Goal: Information Seeking & Learning: Learn about a topic

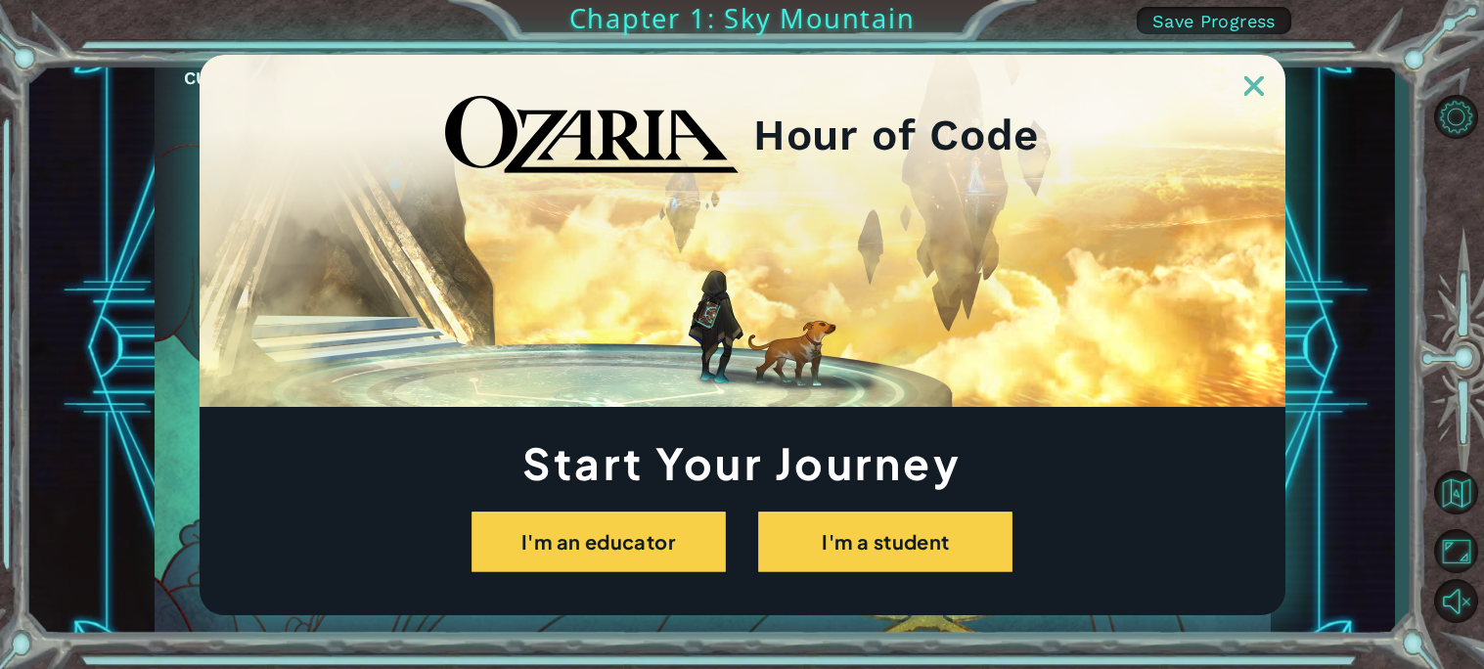
click at [1240, 90] on div at bounding box center [743, 75] width 1086 height 41
click at [1247, 88] on img at bounding box center [1254, 86] width 20 height 20
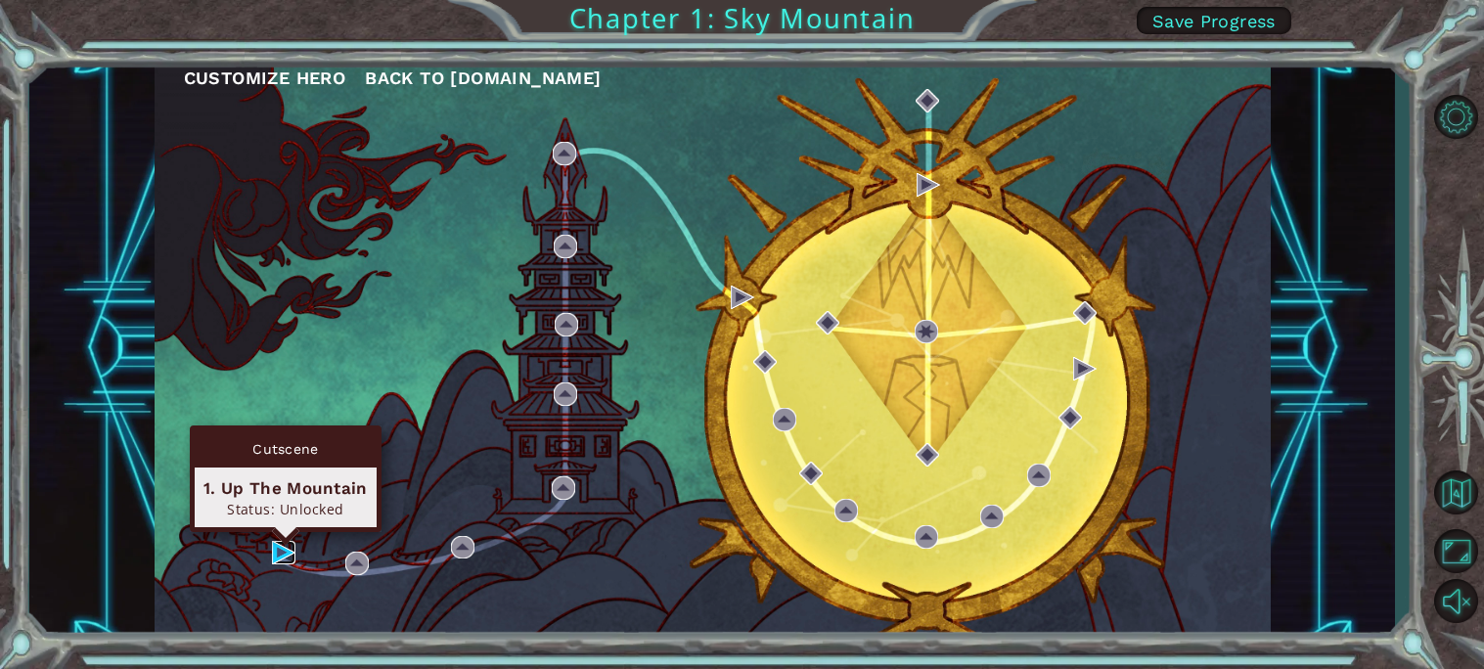
click at [288, 562] on img at bounding box center [283, 552] width 23 height 23
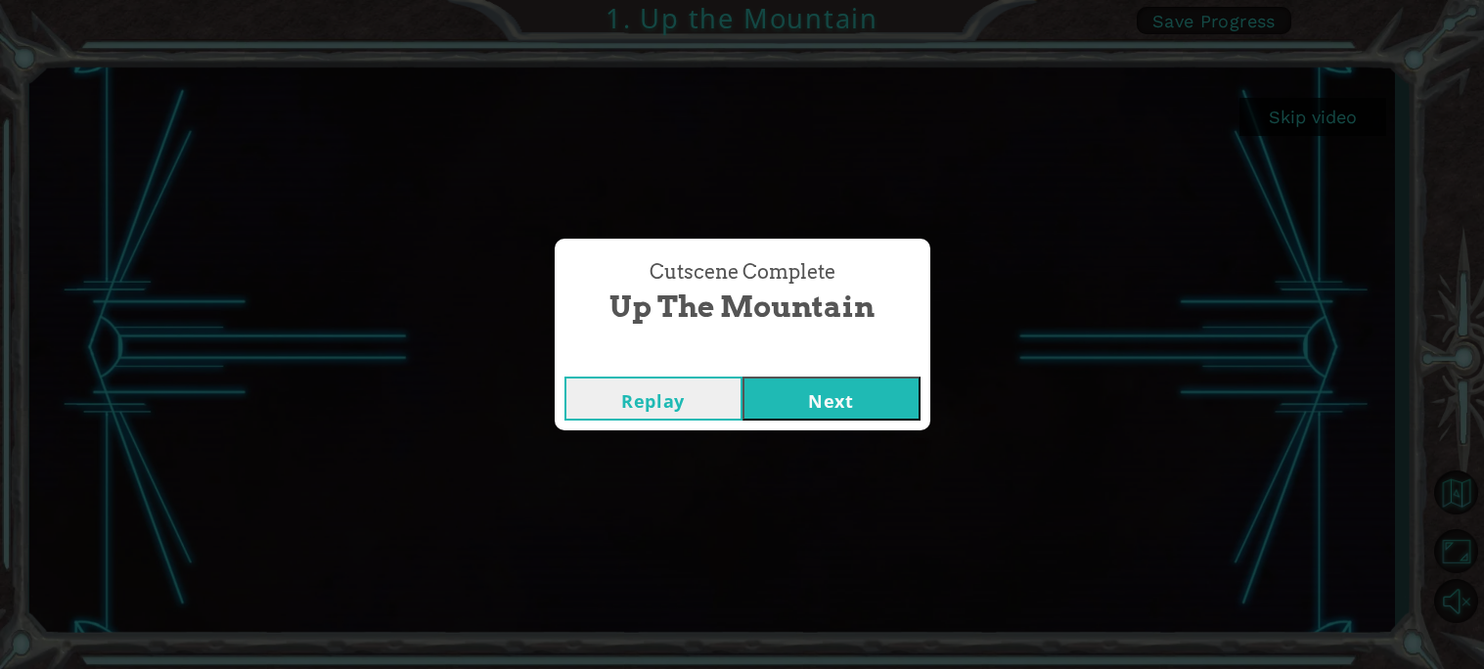
click at [838, 408] on button "Next" at bounding box center [831, 399] width 178 height 44
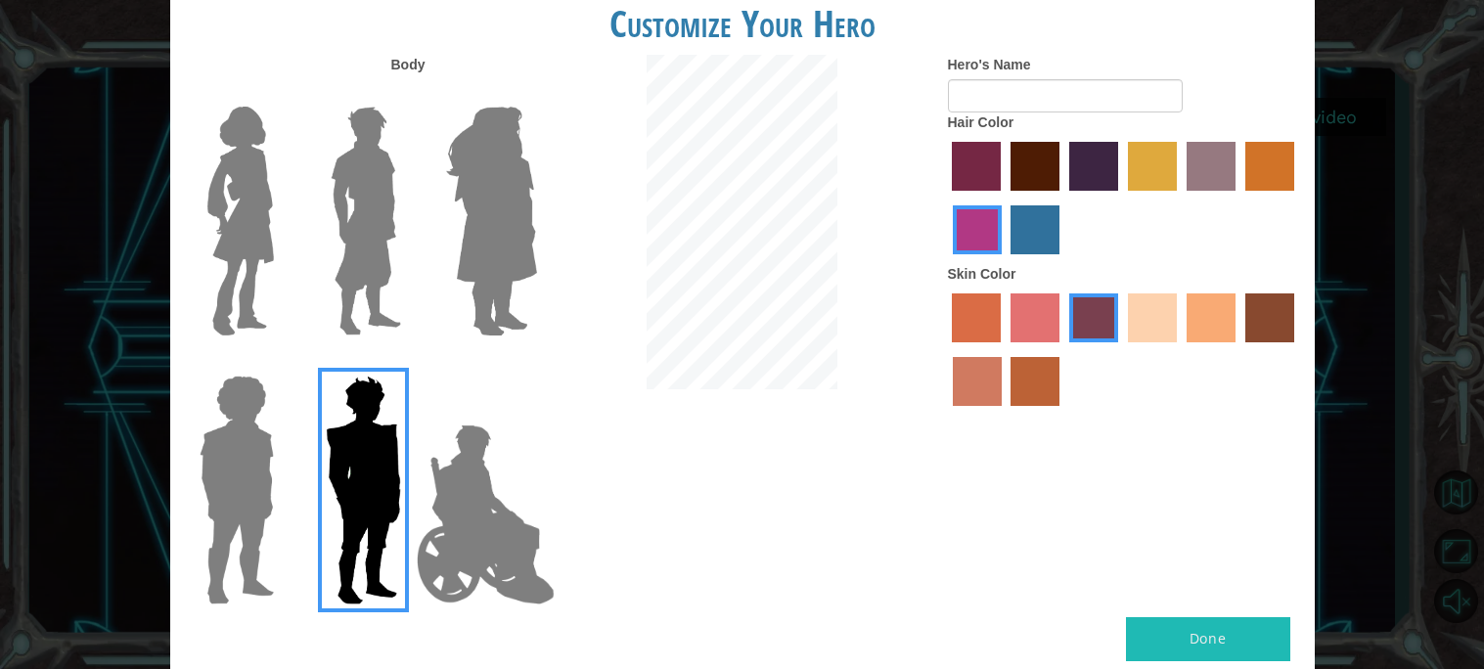
click at [956, 178] on label "paprika hair color" at bounding box center [976, 166] width 49 height 49
click at [946, 198] on input "paprika hair color" at bounding box center [946, 198] width 0 height 0
click at [1001, 178] on label "paprika hair color" at bounding box center [976, 166] width 49 height 49
click at [946, 198] on input "paprika hair color" at bounding box center [946, 198] width 0 height 0
click at [1022, 217] on label "lachmara hair color" at bounding box center [1035, 229] width 49 height 49
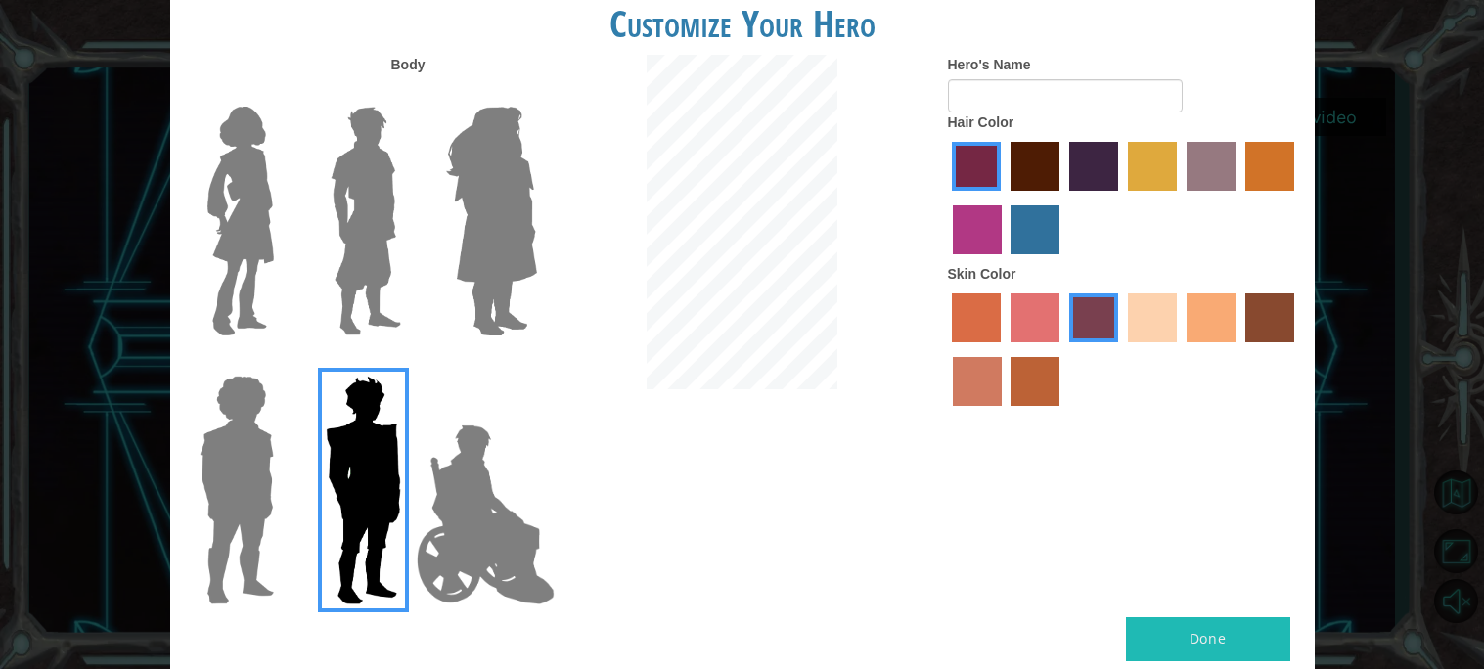
click at [1005, 261] on input "lachmara hair color" at bounding box center [1005, 261] width 0 height 0
click at [497, 234] on img at bounding box center [491, 221] width 107 height 245
click at [536, 94] on input "Hero Amethyst" at bounding box center [536, 94] width 0 height 0
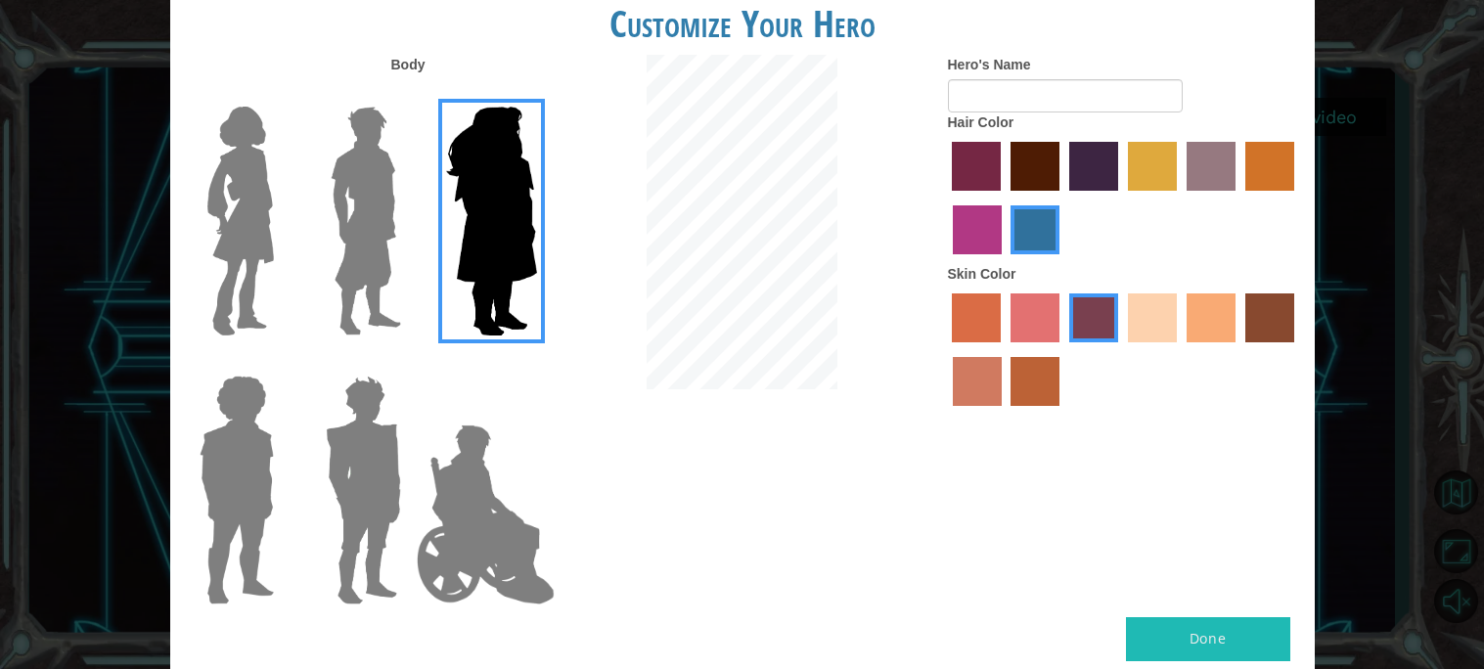
click at [385, 216] on img at bounding box center [366, 221] width 87 height 245
click at [409, 94] on input "Hero Lars" at bounding box center [409, 94] width 0 height 0
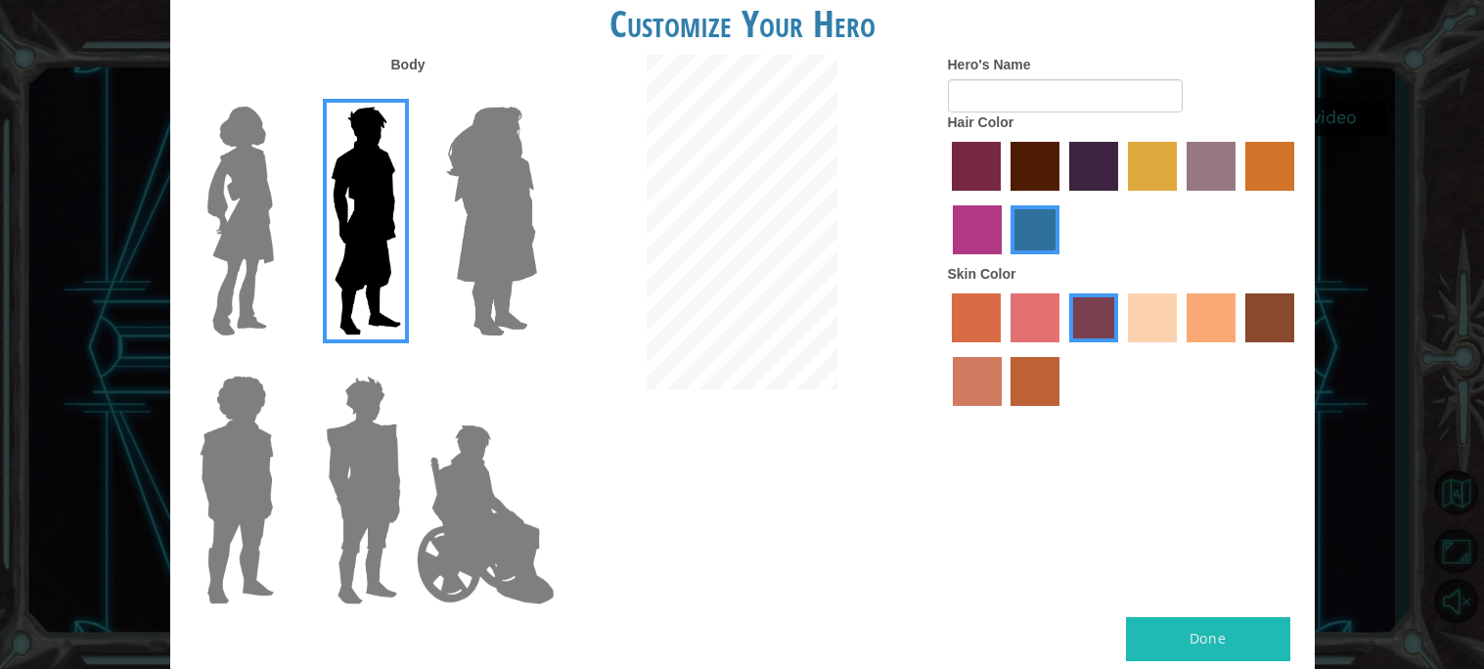
click at [247, 217] on img at bounding box center [241, 221] width 82 height 245
click at [282, 94] on input "Hero Connie" at bounding box center [282, 94] width 0 height 0
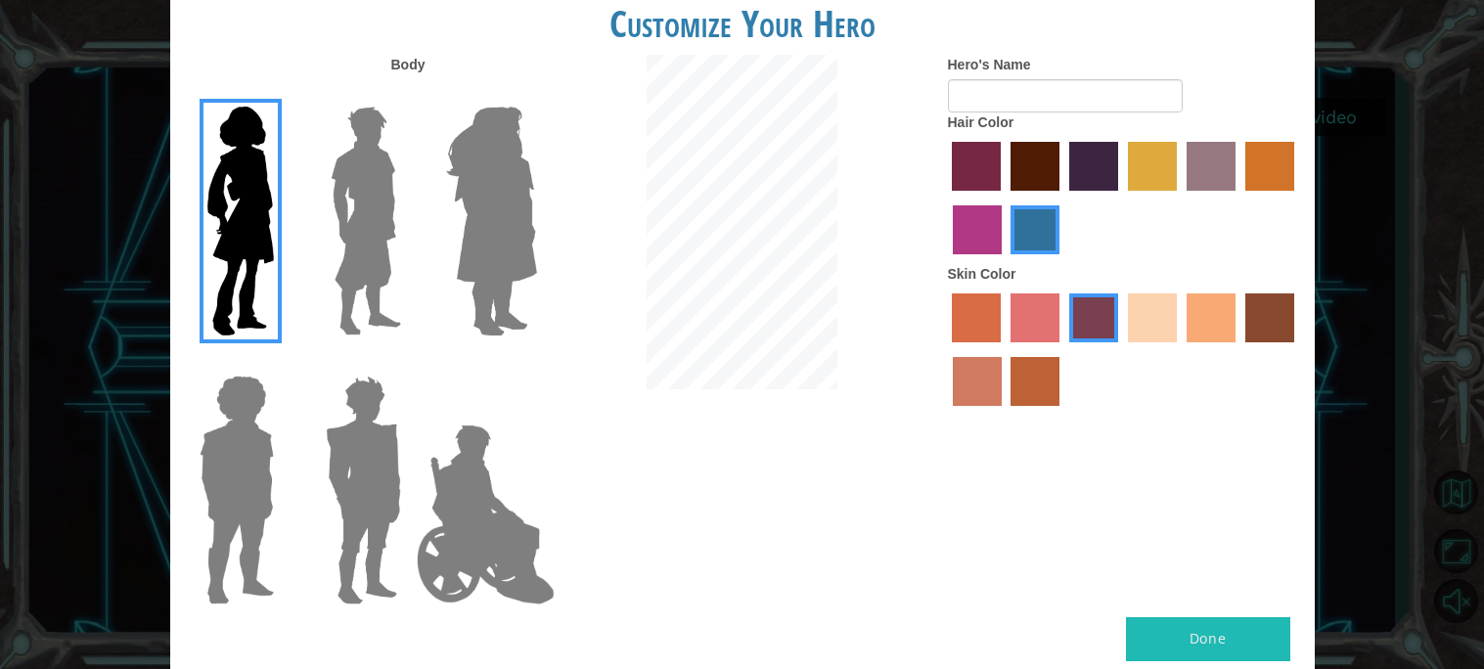
click at [200, 561] on img at bounding box center [237, 490] width 90 height 245
click at [282, 363] on input "Hero Steven" at bounding box center [282, 363] width 0 height 0
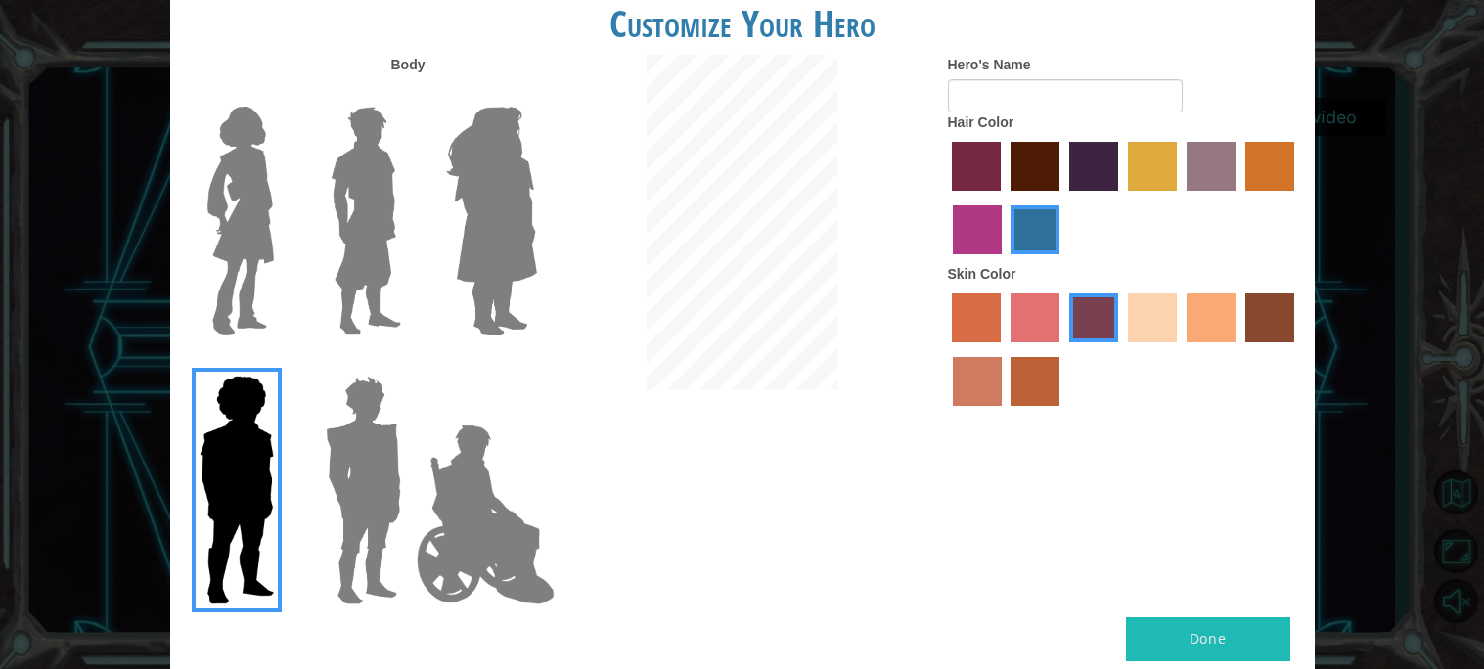
click at [335, 247] on img at bounding box center [366, 221] width 87 height 245
click at [409, 94] on input "Hero Lars" at bounding box center [409, 94] width 0 height 0
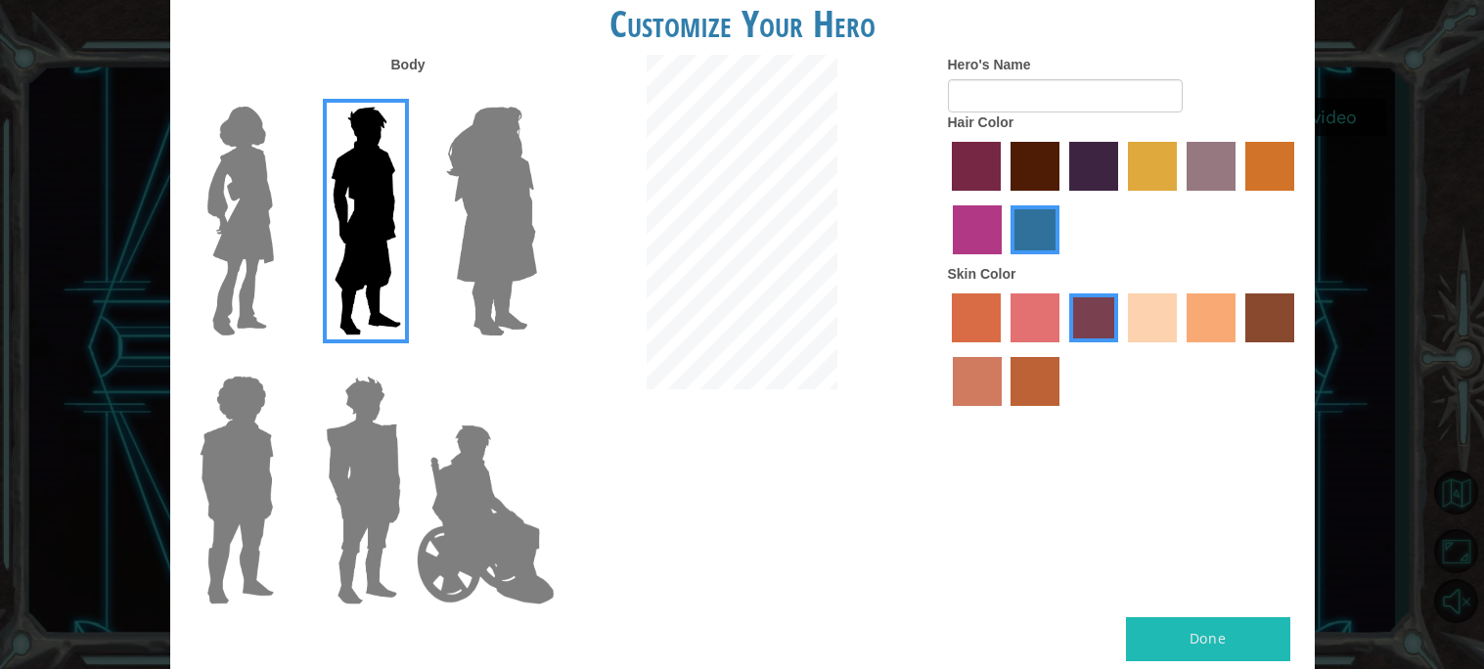
click at [1156, 637] on button "Done" at bounding box center [1208, 639] width 164 height 44
type input "i"
type input "Zaiden"
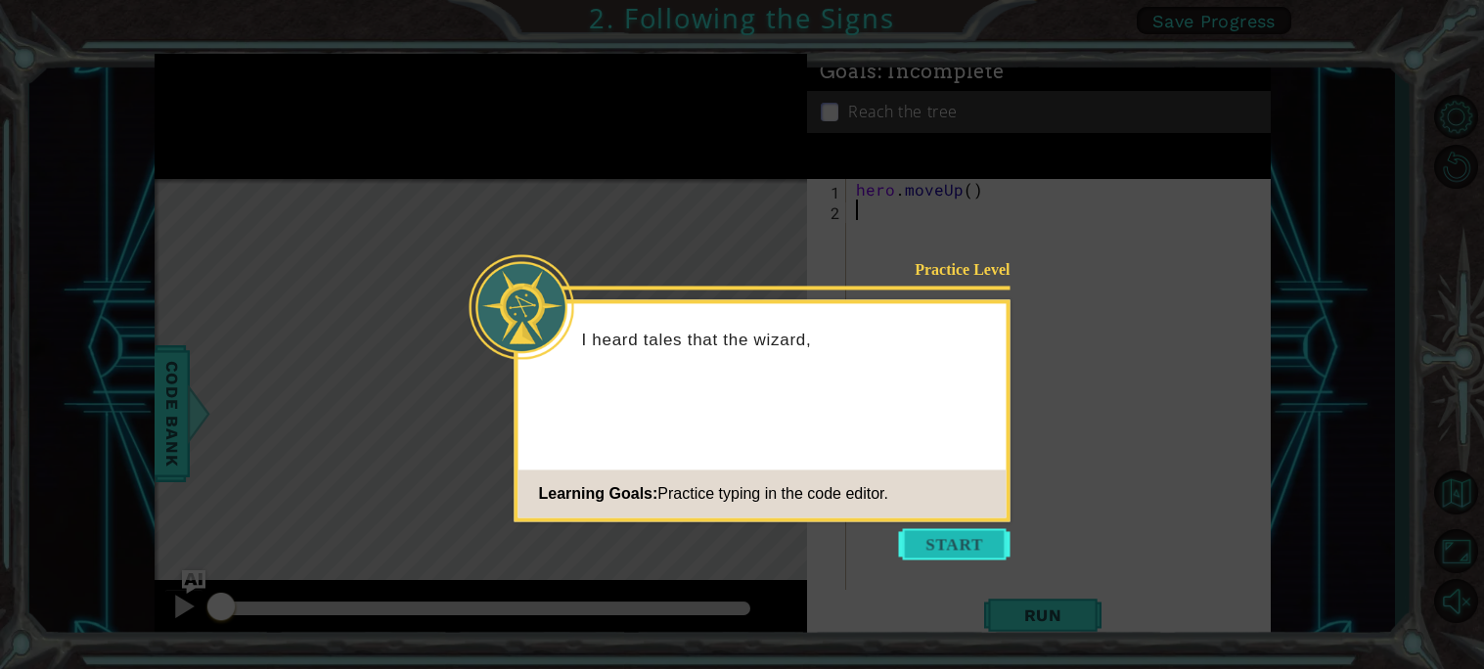
click at [944, 541] on button "Start" at bounding box center [955, 543] width 112 height 31
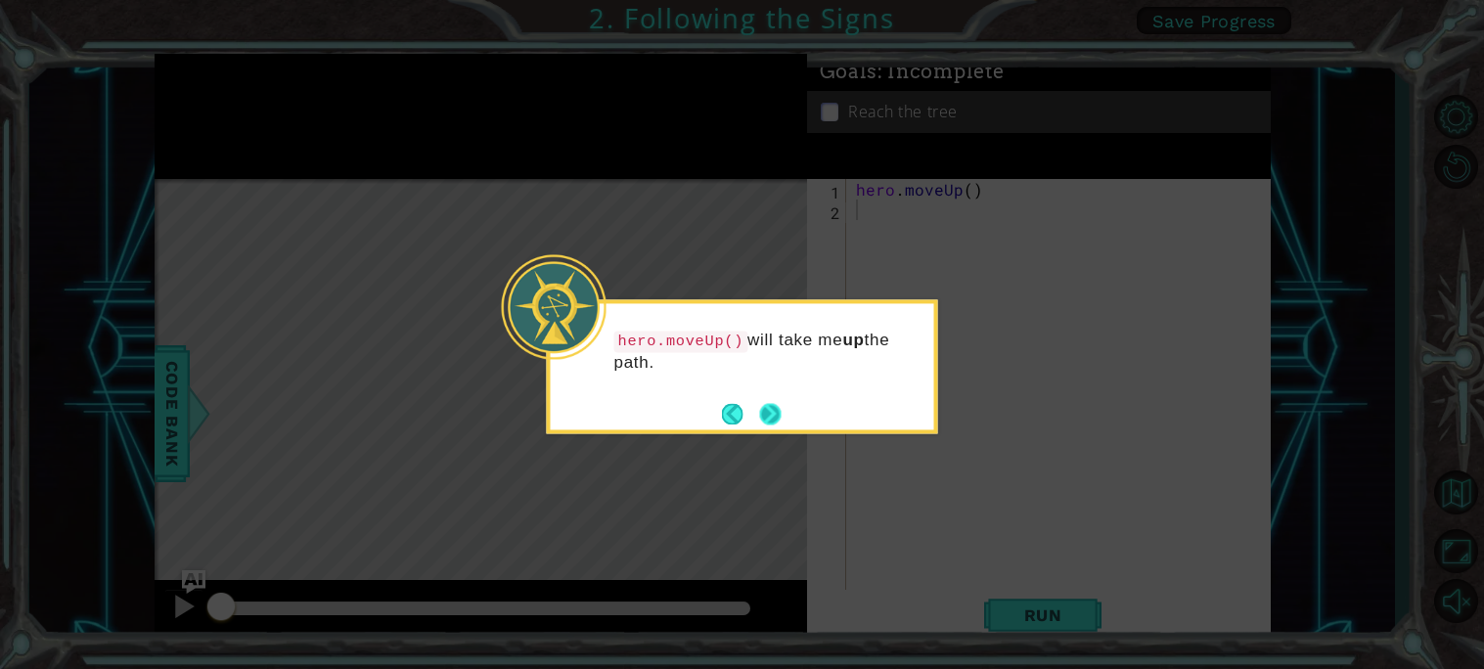
click at [781, 423] on button "Next" at bounding box center [770, 414] width 22 height 22
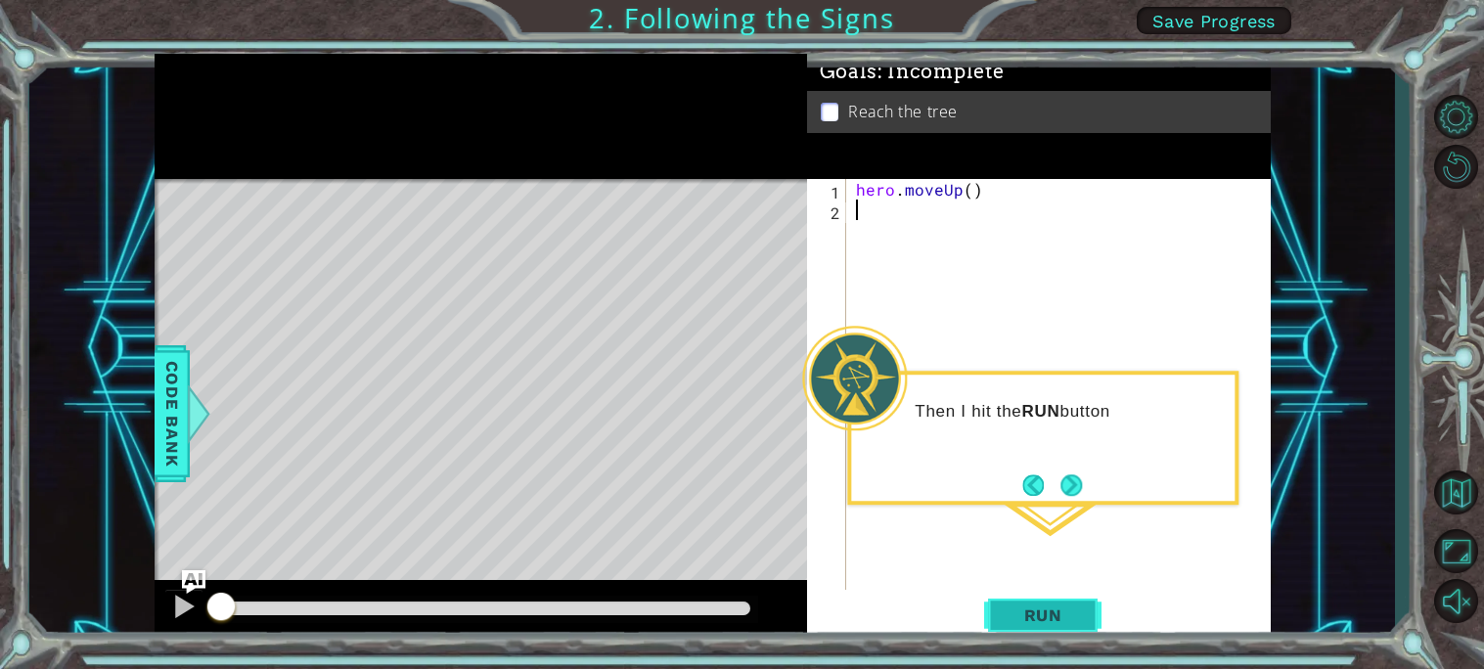
click at [1061, 612] on span "Run" at bounding box center [1043, 616] width 77 height 20
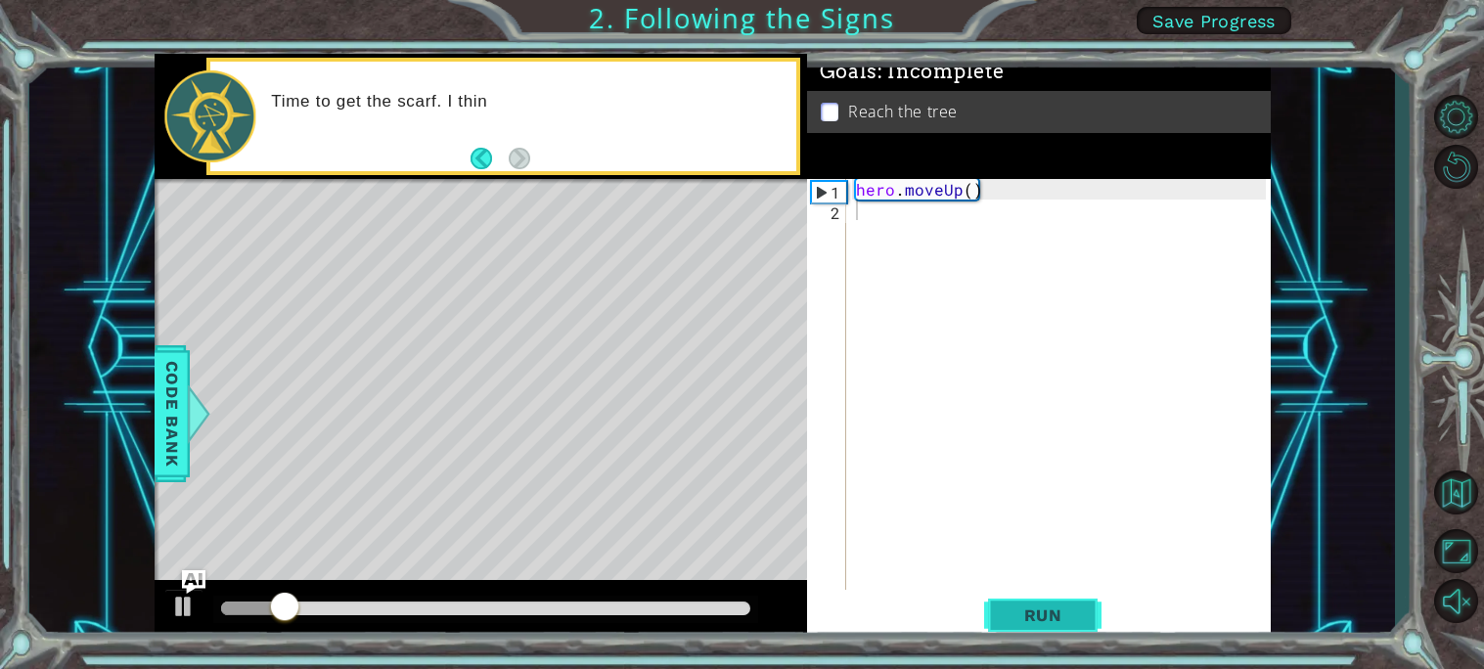
click at [1057, 600] on button "Run" at bounding box center [1042, 615] width 117 height 46
